Goal: Task Accomplishment & Management: Use online tool/utility

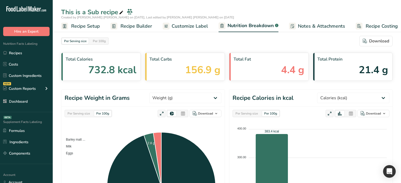
select select "Calories"
drag, startPoint x: 127, startPoint y: 26, endPoint x: 140, endPoint y: 32, distance: 14.6
click at [127, 26] on span "Recipe Builder" at bounding box center [136, 26] width 32 height 7
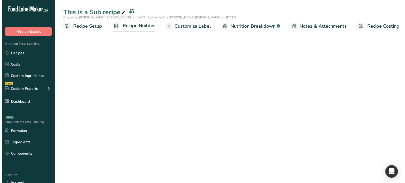
scroll to position [0, 4]
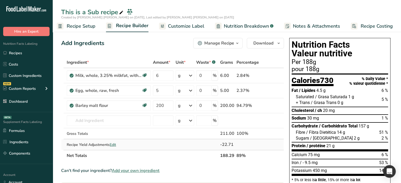
click at [112, 145] on span "Edit" at bounding box center [113, 144] width 6 height 5
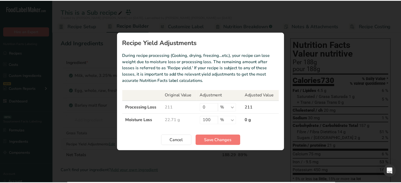
scroll to position [0, 1]
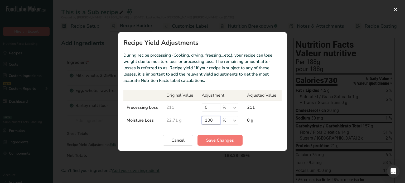
click at [212, 119] on input "100" at bounding box center [211, 120] width 18 height 8
click at [213, 111] on input "0" at bounding box center [211, 107] width 18 height 8
type input "100"
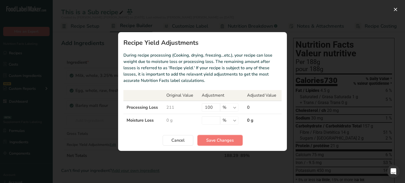
click at [212, 138] on span "Save Changes" at bounding box center [220, 140] width 28 height 6
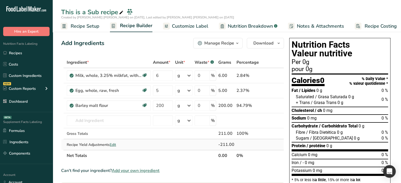
click at [116, 143] on span "Edit" at bounding box center [113, 144] width 6 height 5
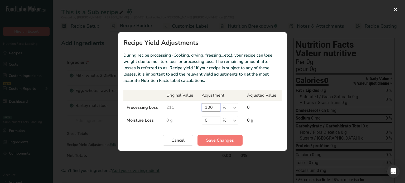
click at [209, 109] on input "100" at bounding box center [211, 107] width 18 height 8
click at [211, 119] on input "0" at bounding box center [211, 120] width 18 height 8
type input "100"
click at [204, 138] on button "Save Changes" at bounding box center [219, 140] width 45 height 11
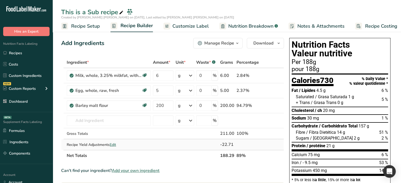
click at [112, 143] on span "Edit" at bounding box center [113, 144] width 6 height 5
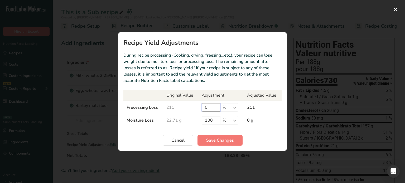
click at [208, 106] on input "0" at bounding box center [211, 107] width 18 height 8
click at [207, 107] on input "0" at bounding box center [211, 107] width 18 height 8
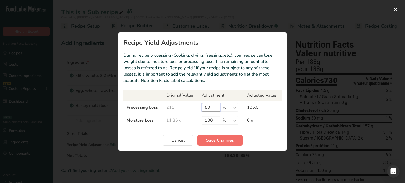
type input "50"
click at [215, 138] on span "Save Changes" at bounding box center [220, 140] width 28 height 6
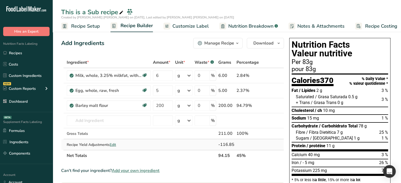
click at [116, 144] on span "Edit" at bounding box center [113, 144] width 6 height 5
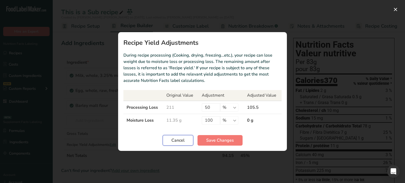
click at [176, 140] on span "Cancel" at bounding box center [177, 140] width 13 height 6
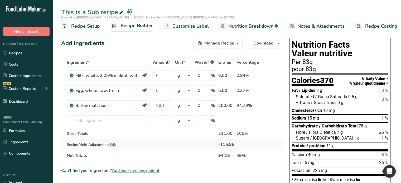
click at [115, 146] on span "Edit" at bounding box center [113, 144] width 6 height 5
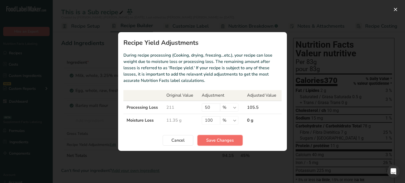
click at [218, 140] on span "Save Changes" at bounding box center [220, 140] width 28 height 6
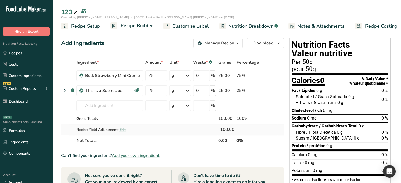
click at [123, 129] on span "Edit" at bounding box center [122, 129] width 6 height 5
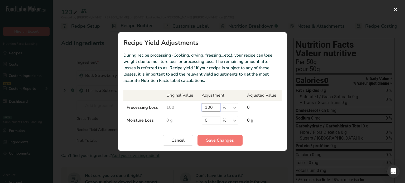
click at [216, 108] on input "100" at bounding box center [211, 107] width 18 height 8
click at [212, 107] on input "100" at bounding box center [211, 107] width 18 height 8
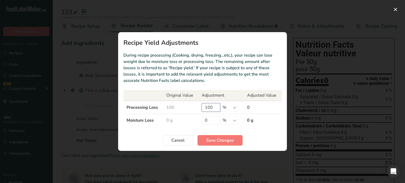
click at [208, 106] on input "100" at bounding box center [211, 107] width 18 height 8
click at [215, 119] on input "0" at bounding box center [211, 120] width 18 height 8
type input "100"
click at [218, 141] on span "Save Changes" at bounding box center [220, 140] width 28 height 6
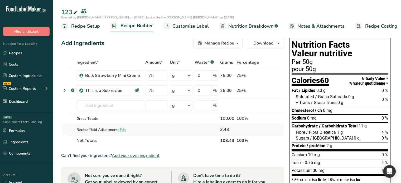
click at [122, 130] on span "Edit" at bounding box center [122, 129] width 6 height 5
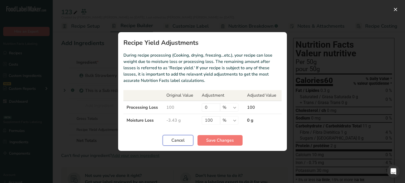
click at [177, 141] on span "Cancel" at bounding box center [177, 140] width 13 height 6
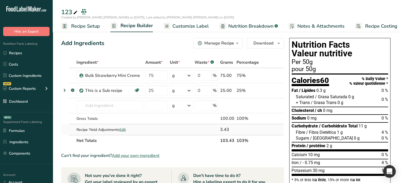
click at [125, 129] on span "Edit" at bounding box center [122, 129] width 6 height 5
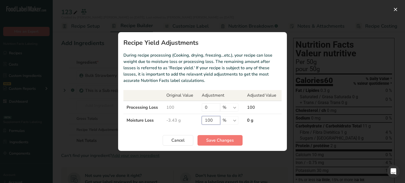
click at [210, 119] on input "100" at bounding box center [211, 120] width 18 height 8
click at [179, 140] on span "Cancel" at bounding box center [177, 140] width 13 height 6
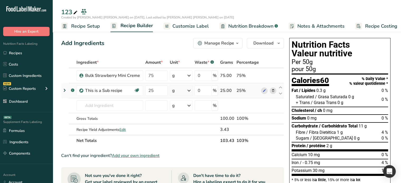
click at [65, 90] on icon at bounding box center [64, 90] width 6 height 9
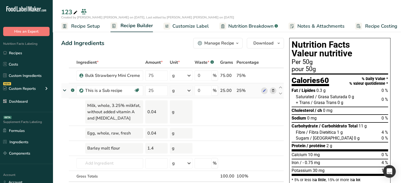
click at [65, 90] on icon at bounding box center [64, 90] width 9 height 6
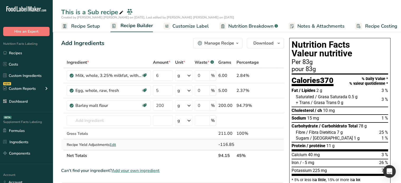
click at [115, 144] on span "Edit" at bounding box center [113, 144] width 6 height 5
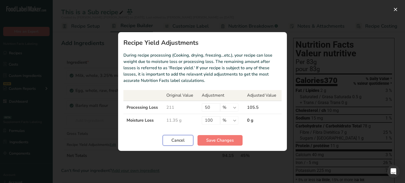
click at [176, 138] on span "Cancel" at bounding box center [177, 140] width 13 height 6
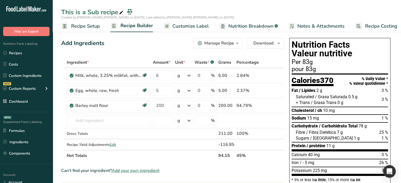
drag, startPoint x: 237, startPoint y: 23, endPoint x: 241, endPoint y: 26, distance: 4.3
click at [238, 23] on span "Nutrition Breakdown" at bounding box center [250, 26] width 45 height 7
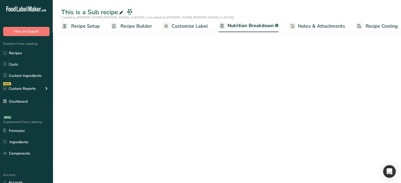
scroll to position [0, 5]
select select "Calories"
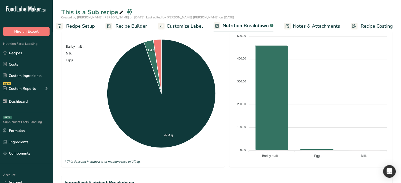
scroll to position [158, 0]
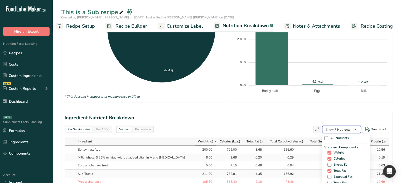
click at [354, 132] on button "Show: 7 Nutrients" at bounding box center [341, 129] width 39 height 7
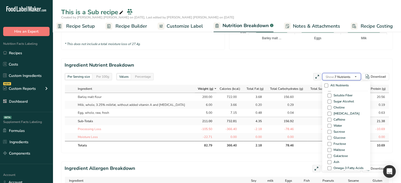
scroll to position [327, 0]
click at [327, 123] on span at bounding box center [329, 124] width 4 height 4
click at [327, 123] on input "Water" at bounding box center [328, 123] width 3 height 3
checkbox input "true"
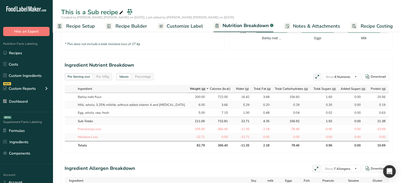
click at [276, 127] on div "-78.46" at bounding box center [292, 129] width 33 height 5
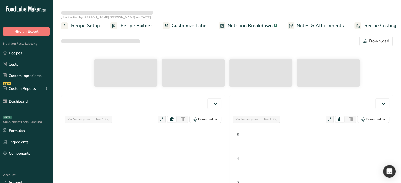
select select "Calories"
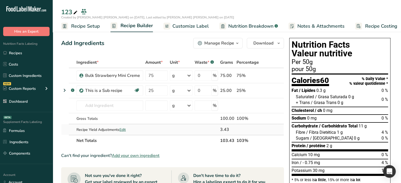
click at [125, 128] on span "Edit" at bounding box center [122, 129] width 6 height 5
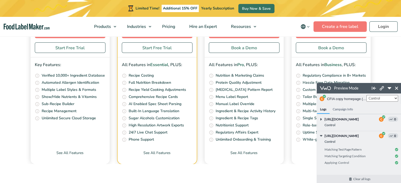
scroll to position [2193, 0]
drag, startPoint x: 395, startPoint y: 88, endPoint x: 375, endPoint y: 105, distance: 26.0
click at [395, 88] on icon at bounding box center [396, 88] width 3 height 3
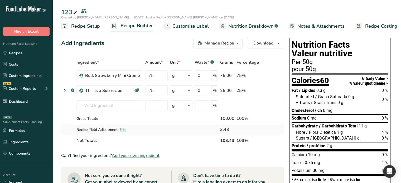
click at [123, 132] on td "Recipe Yield Adjustments Edit" at bounding box center [109, 129] width 69 height 11
click at [123, 128] on span "Edit" at bounding box center [122, 129] width 6 height 5
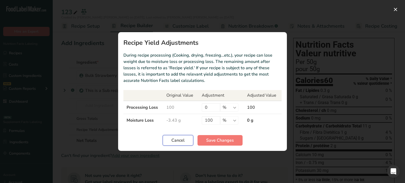
click at [180, 139] on span "Cancel" at bounding box center [177, 140] width 13 height 6
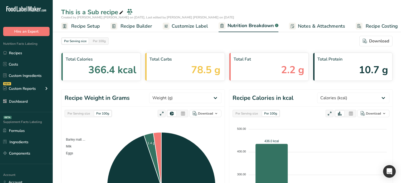
select select "Calories"
click at [138, 26] on span "Recipe Builder" at bounding box center [136, 26] width 32 height 7
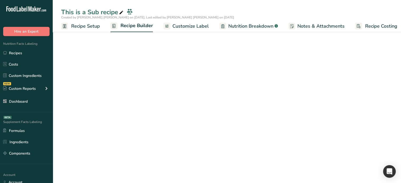
scroll to position [0, 4]
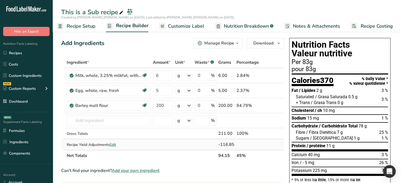
click at [115, 145] on span "Edit" at bounding box center [113, 144] width 6 height 5
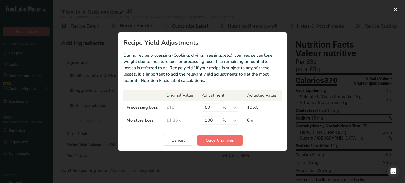
click at [213, 138] on span "Save Changes" at bounding box center [220, 140] width 28 height 6
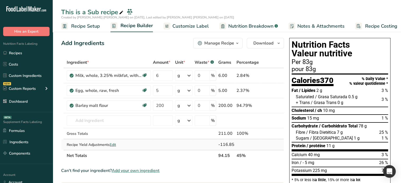
click at [110, 146] on span "Edit" at bounding box center [113, 144] width 6 height 5
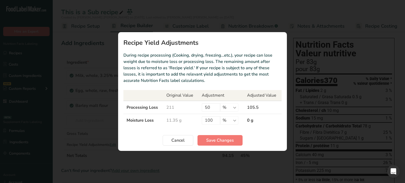
click at [112, 145] on div "Recipe yield modal" at bounding box center [202, 91] width 405 height 183
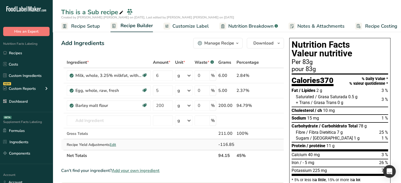
click at [113, 145] on span "Edit" at bounding box center [113, 144] width 6 height 5
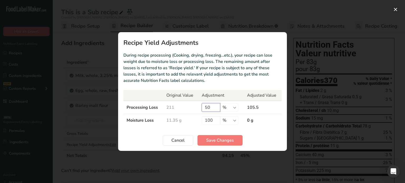
click at [208, 108] on input "50" at bounding box center [211, 107] width 18 height 8
click at [218, 141] on span "Save Changes" at bounding box center [220, 140] width 28 height 6
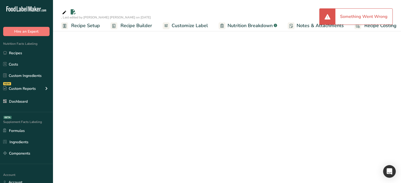
click at [141, 24] on span "Recipe Builder" at bounding box center [136, 25] width 32 height 7
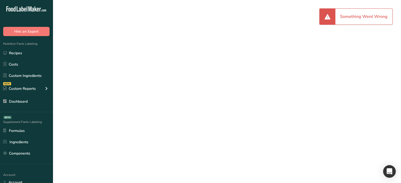
scroll to position [0, 4]
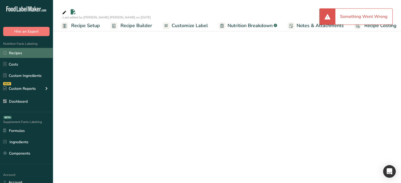
click at [26, 55] on link "Recipes" at bounding box center [26, 53] width 53 height 10
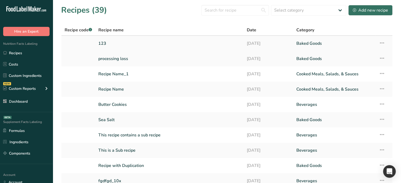
click at [133, 39] on link "123" at bounding box center [169, 43] width 142 height 11
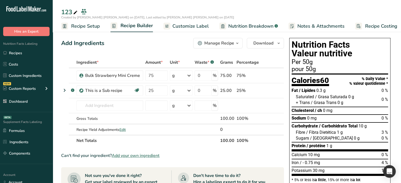
drag, startPoint x: 131, startPoint y: 51, endPoint x: 132, endPoint y: 5, distance: 45.9
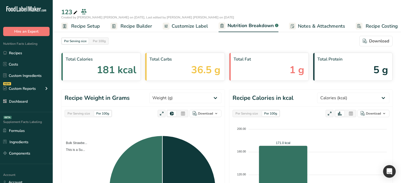
select select "Calories"
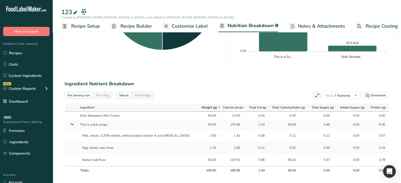
click at [131, 23] on span "Recipe Builder" at bounding box center [136, 26] width 32 height 7
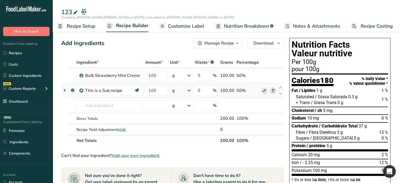
click at [264, 90] on icon at bounding box center [264, 91] width 4 height 6
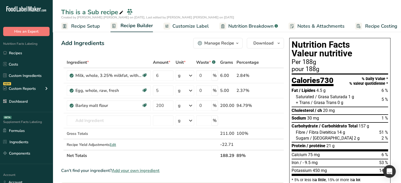
click at [150, 48] on div "Add Ingredients Manage Recipe Delete Recipe Duplicate Recipe Scale Recipe Save …" at bounding box center [172, 43] width 223 height 11
click at [238, 24] on span "Nutrition Breakdown" at bounding box center [250, 26] width 45 height 7
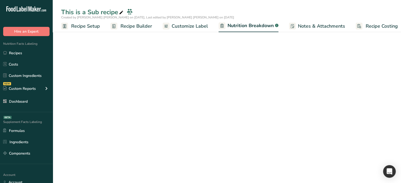
scroll to position [0, 5]
select select "Calories"
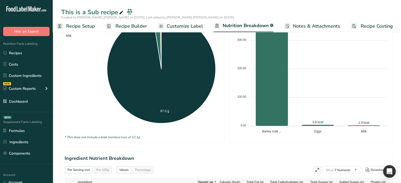
scroll to position [105, 0]
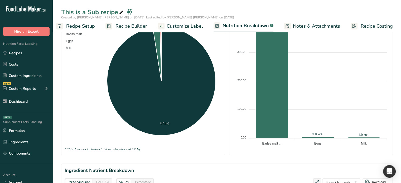
click at [132, 28] on span "Recipe Builder" at bounding box center [131, 26] width 32 height 7
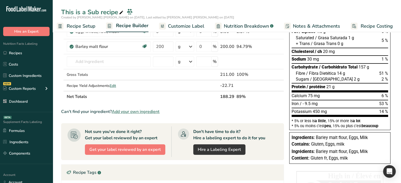
scroll to position [55, 0]
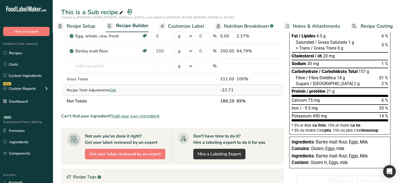
drag, startPoint x: 118, startPoint y: 91, endPoint x: 115, endPoint y: 91, distance: 3.3
click at [115, 91] on div "Recipe Yield Adjustments Edit" at bounding box center [109, 90] width 84 height 6
click at [115, 91] on span "Edit" at bounding box center [113, 90] width 6 height 5
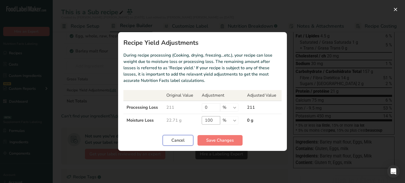
drag, startPoint x: 177, startPoint y: 143, endPoint x: 208, endPoint y: 125, distance: 35.5
click at [177, 143] on span "Cancel" at bounding box center [177, 140] width 13 height 6
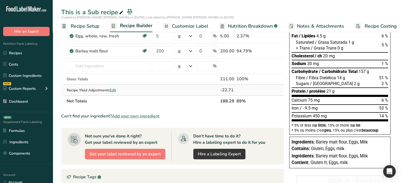
click at [116, 91] on span "Edit" at bounding box center [113, 90] width 6 height 5
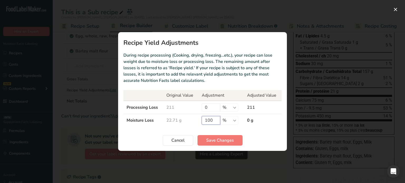
click at [209, 118] on input "100" at bounding box center [211, 120] width 18 height 8
click at [208, 108] on input "0" at bounding box center [211, 107] width 18 height 8
click at [207, 108] on input "0" at bounding box center [211, 107] width 18 height 8
type input "100"
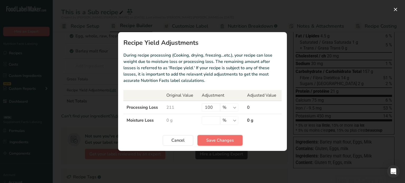
click at [217, 140] on span "Save Changes" at bounding box center [220, 140] width 28 height 6
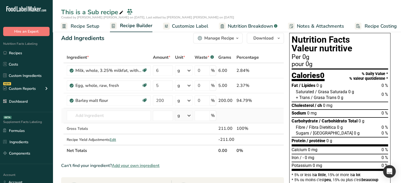
scroll to position [0, 0]
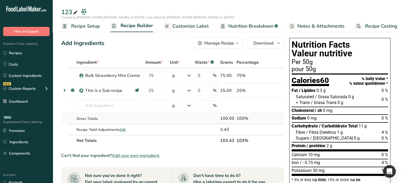
drag, startPoint x: 243, startPoint y: 25, endPoint x: 209, endPoint y: 116, distance: 97.3
click at [243, 25] on span "Nutrition Breakdown" at bounding box center [250, 26] width 45 height 7
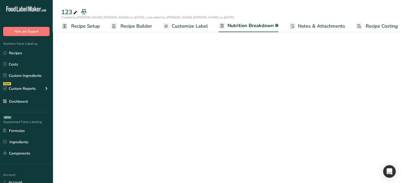
scroll to position [0, 5]
select select "Calories"
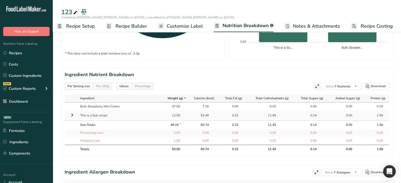
scroll to position [211, 0]
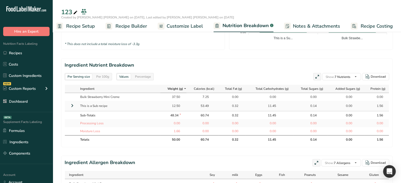
click at [72, 105] on icon at bounding box center [72, 105] width 6 height 9
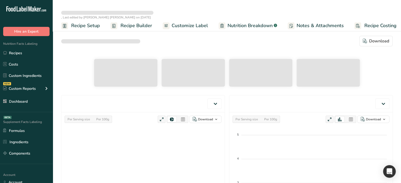
select select "Calories"
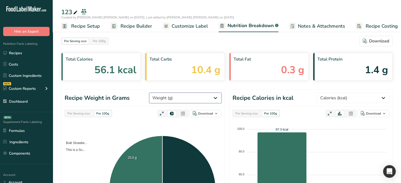
select select "Weight"
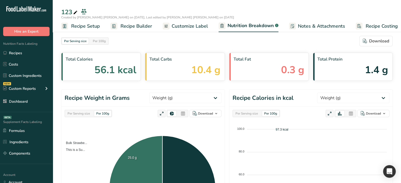
select select "Calories"
